Goal: Navigation & Orientation: Find specific page/section

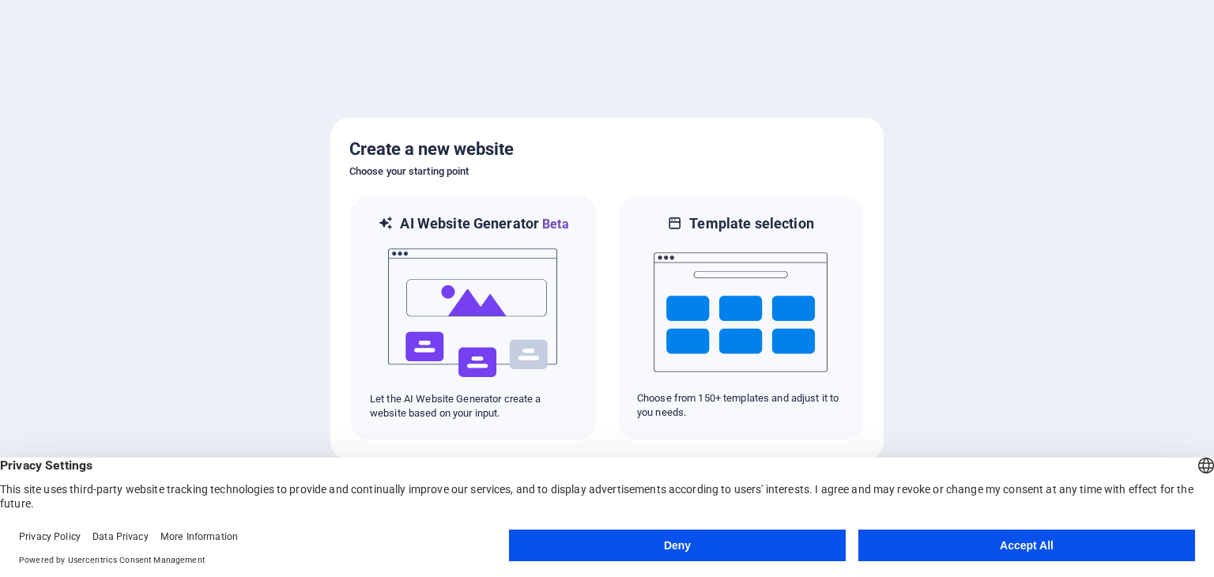
click at [1055, 542] on button "Accept All" at bounding box center [1027, 546] width 337 height 32
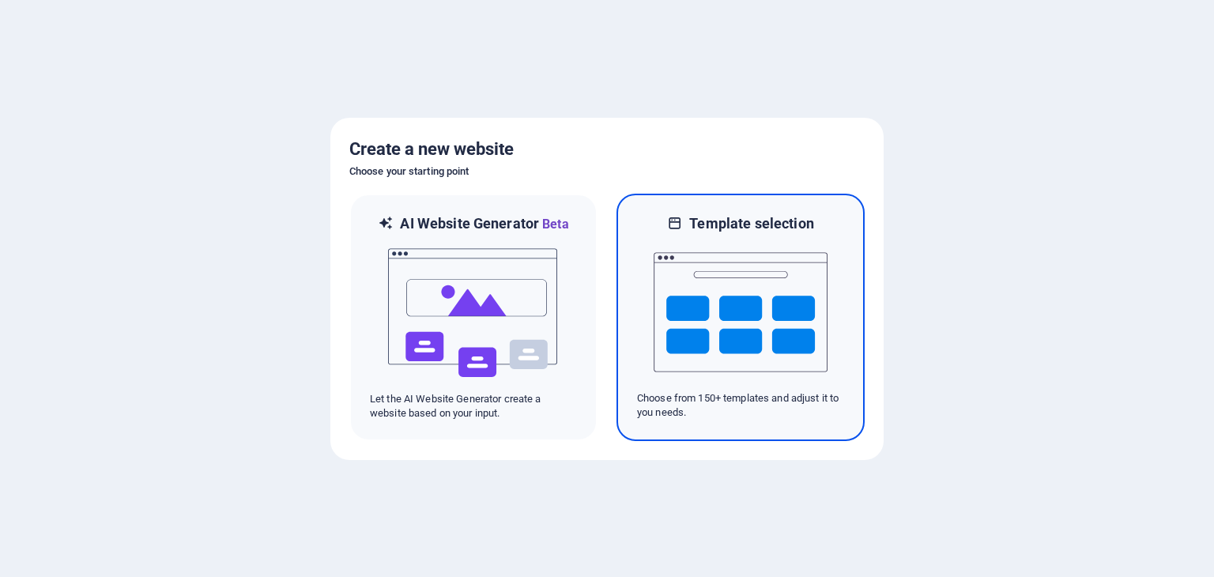
click at [730, 310] on img at bounding box center [741, 312] width 174 height 158
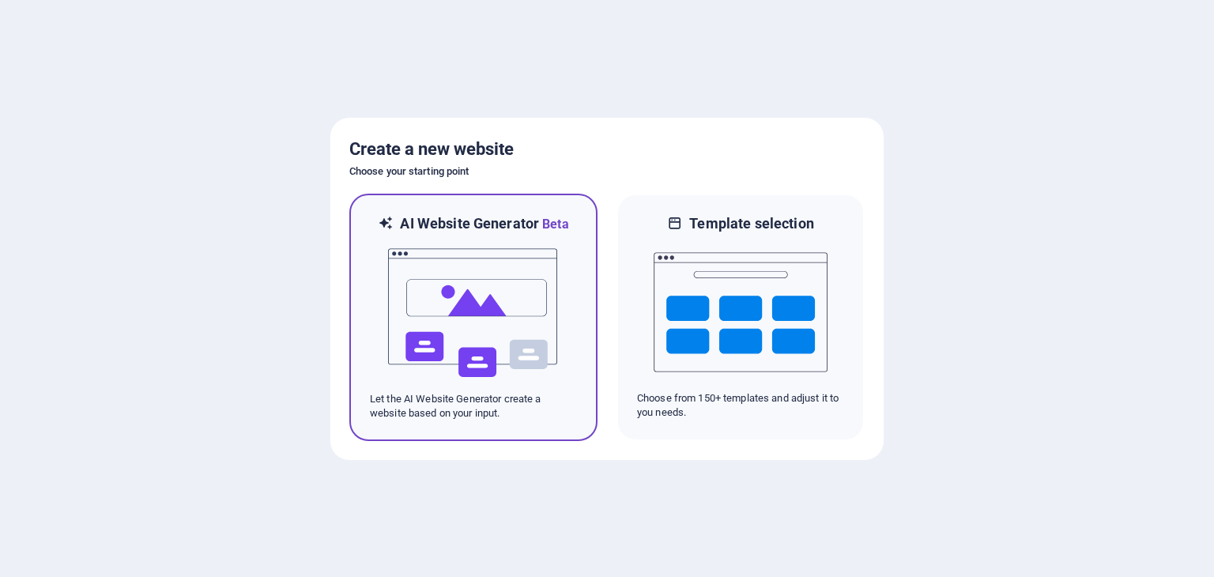
click at [444, 303] on img at bounding box center [474, 313] width 174 height 158
